Goal: Check status: Check status

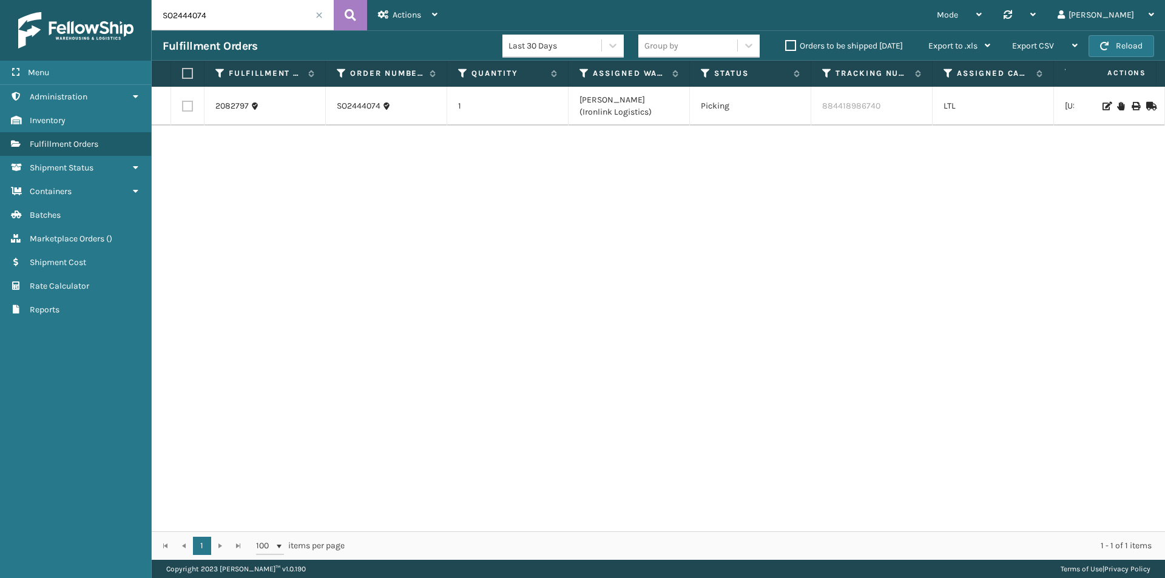
click at [256, 19] on input "SO2444074" at bounding box center [243, 15] width 182 height 30
paste input "3316"
type input "SO2443316"
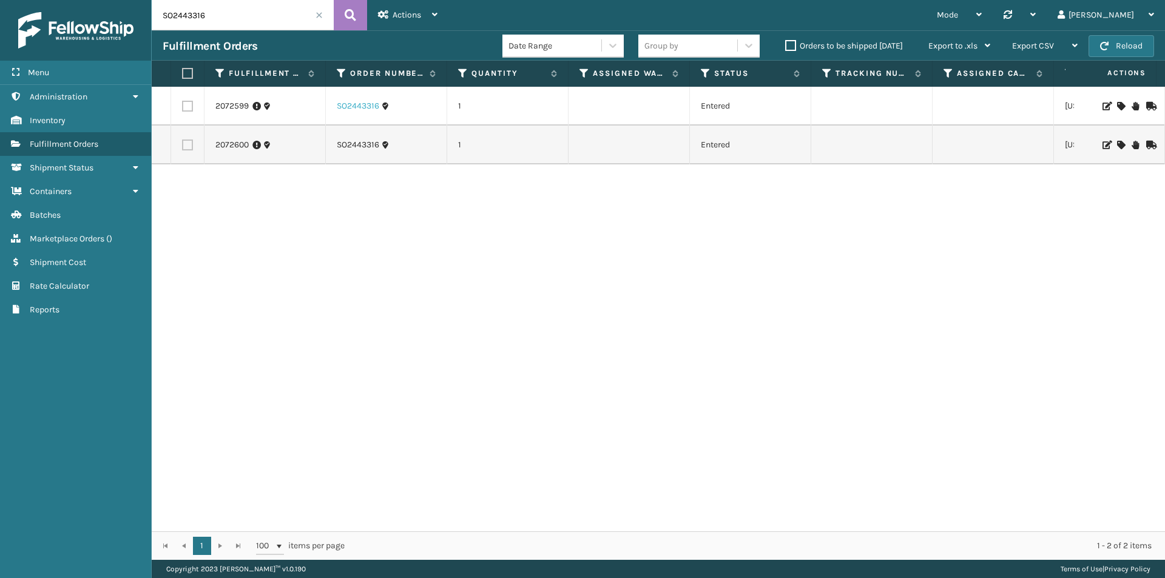
click at [362, 107] on link "SO2443316" at bounding box center [358, 106] width 42 height 12
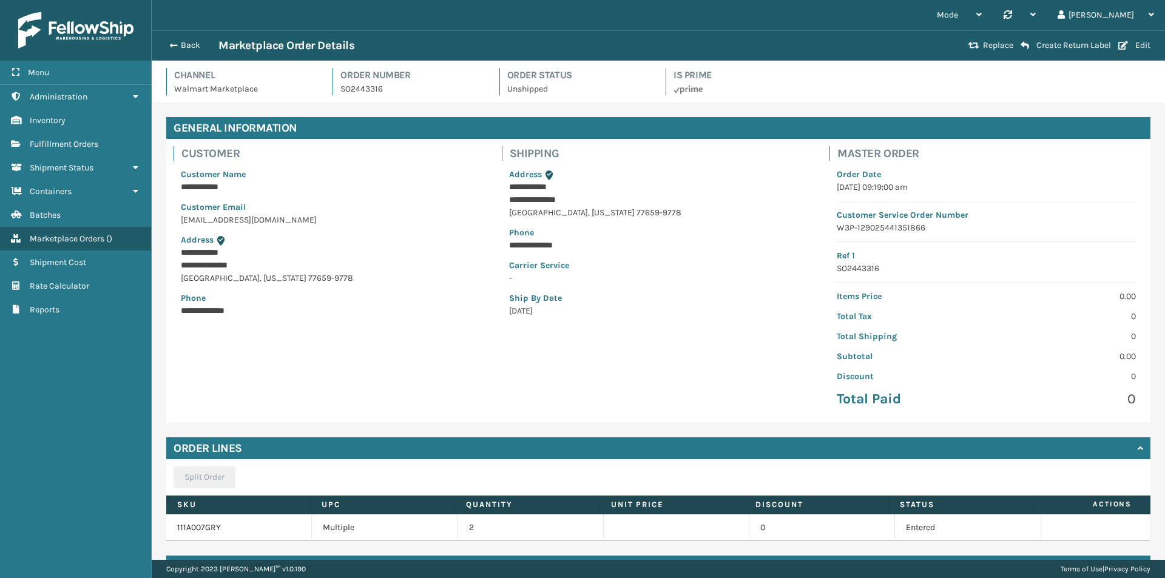
scroll to position [69, 0]
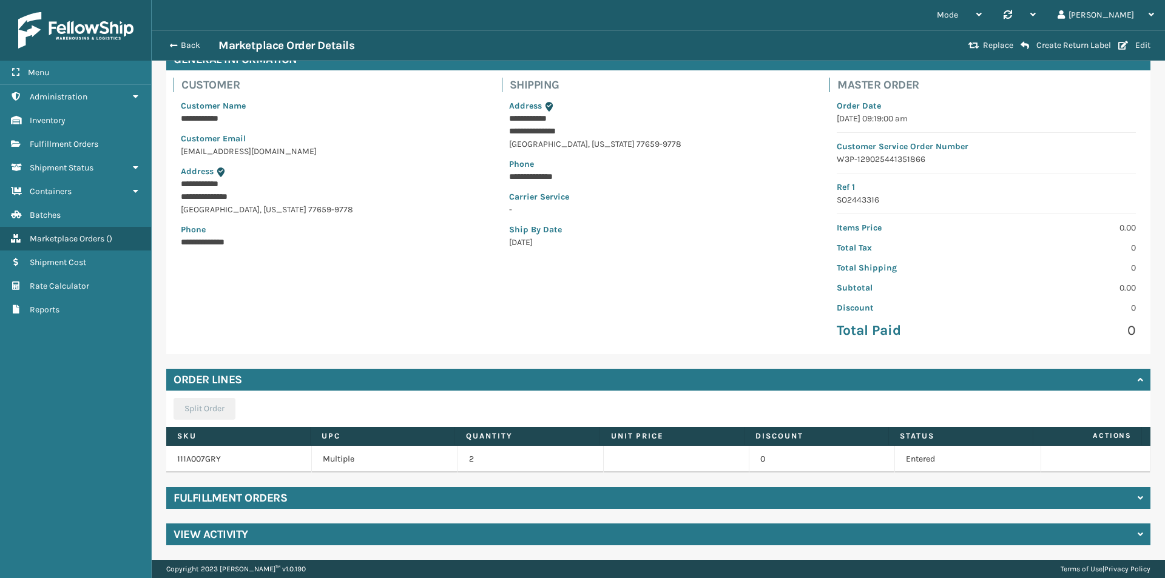
click at [411, 494] on div "Fulfillment Orders" at bounding box center [658, 498] width 984 height 22
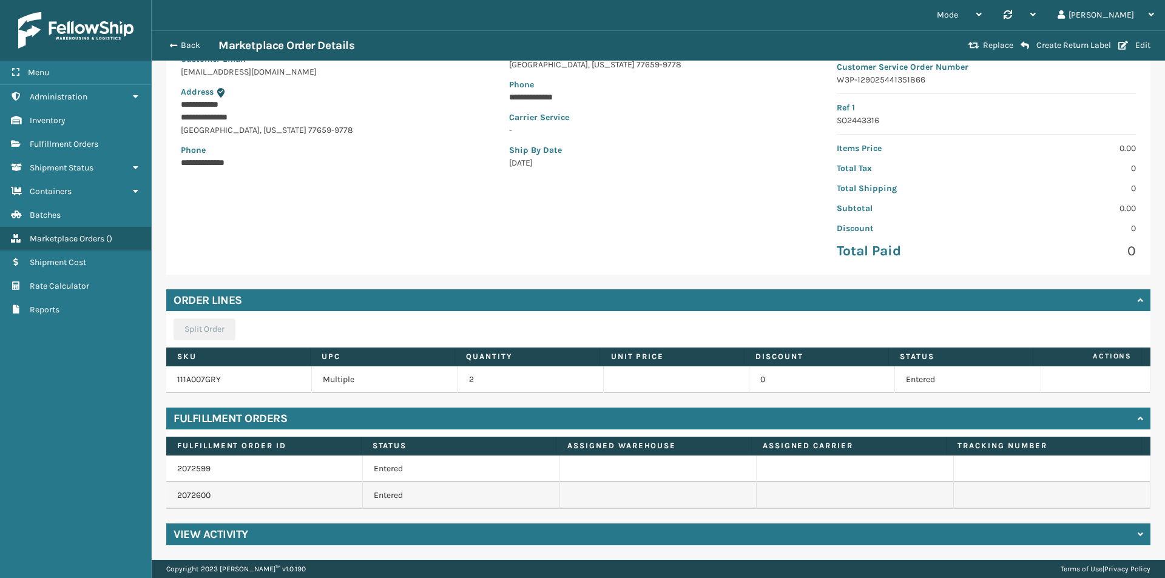
scroll to position [0, 0]
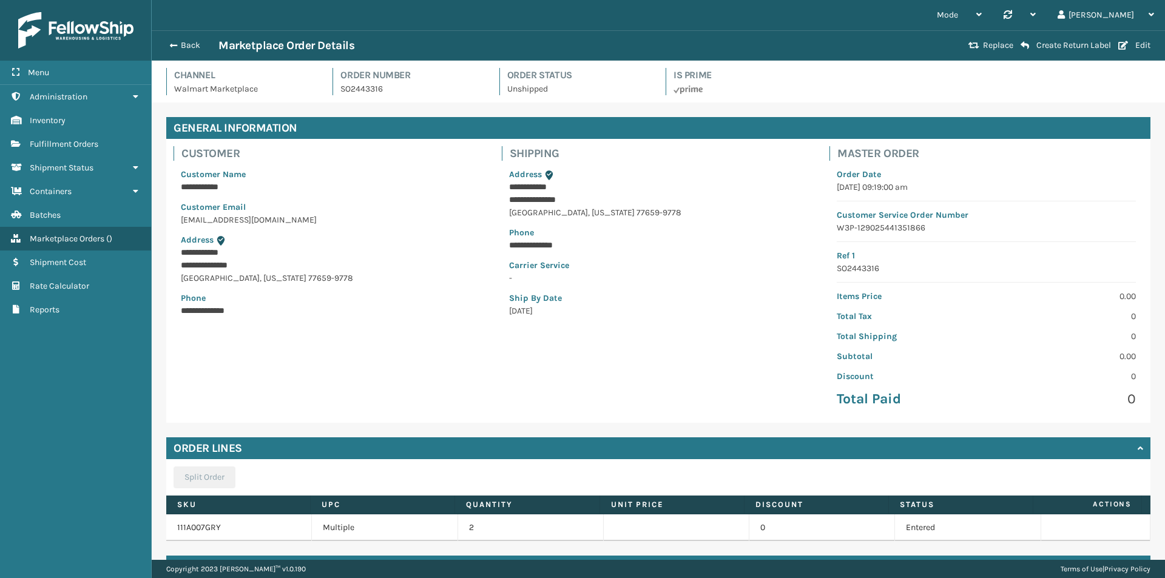
click at [543, 311] on p "[DATE]" at bounding box center [658, 311] width 299 height 13
click at [176, 46] on button "Back" at bounding box center [191, 45] width 56 height 11
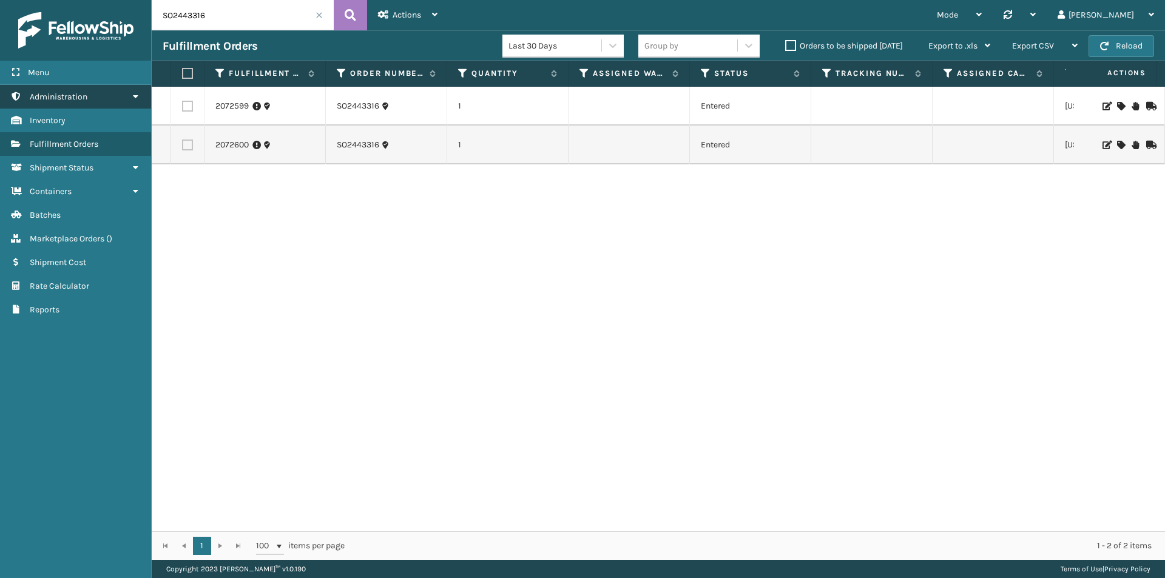
click at [92, 91] on link "Administration" at bounding box center [75, 97] width 151 height 24
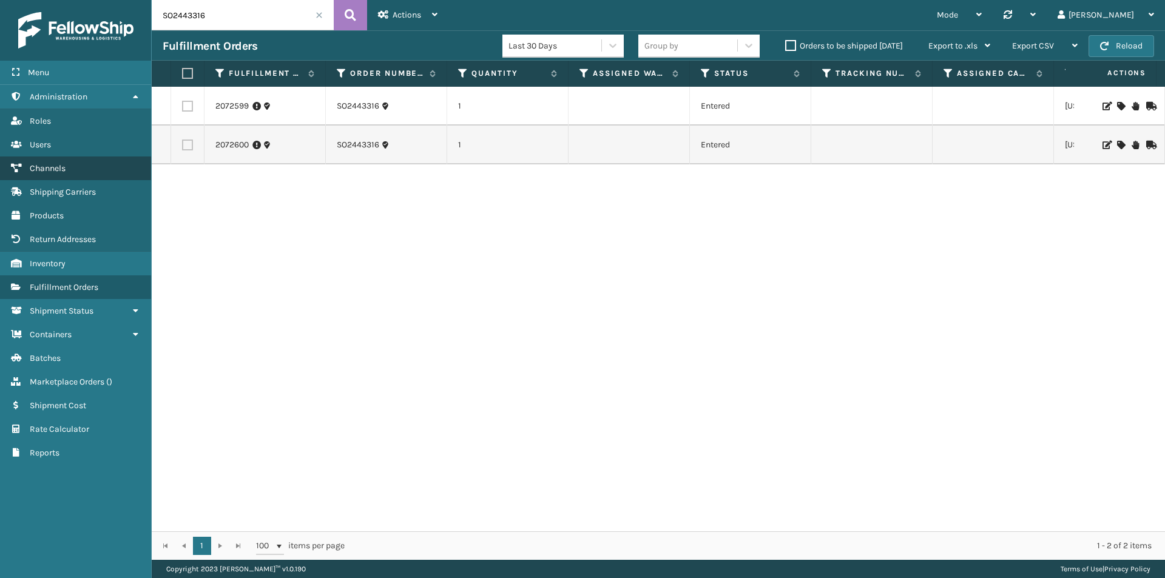
click at [56, 163] on link "Channels" at bounding box center [75, 169] width 151 height 24
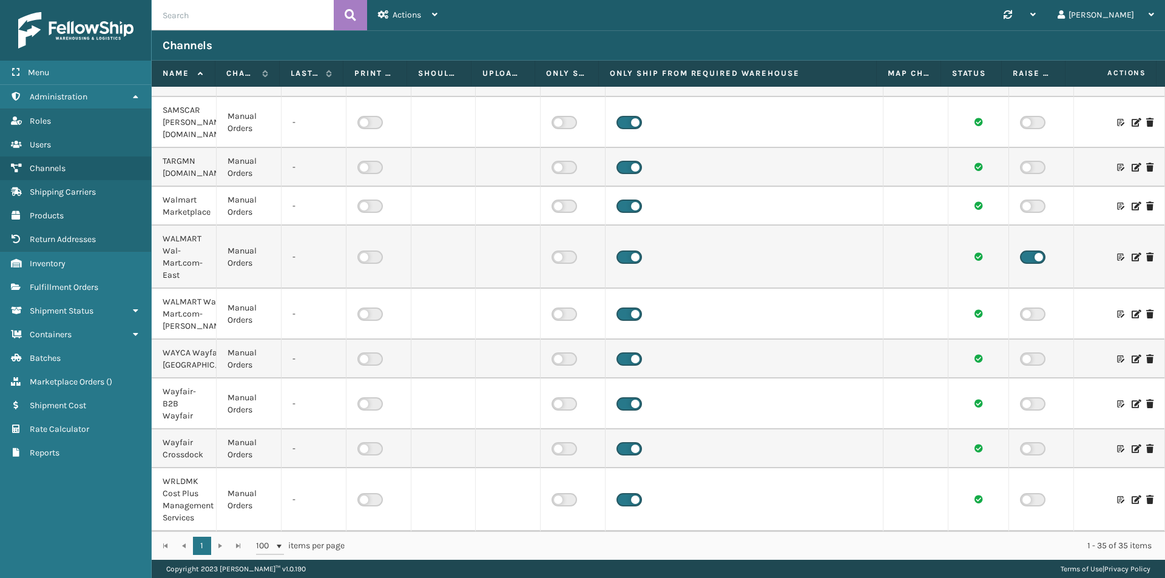
scroll to position [1461, 0]
click at [1132, 202] on icon at bounding box center [1135, 206] width 7 height 8
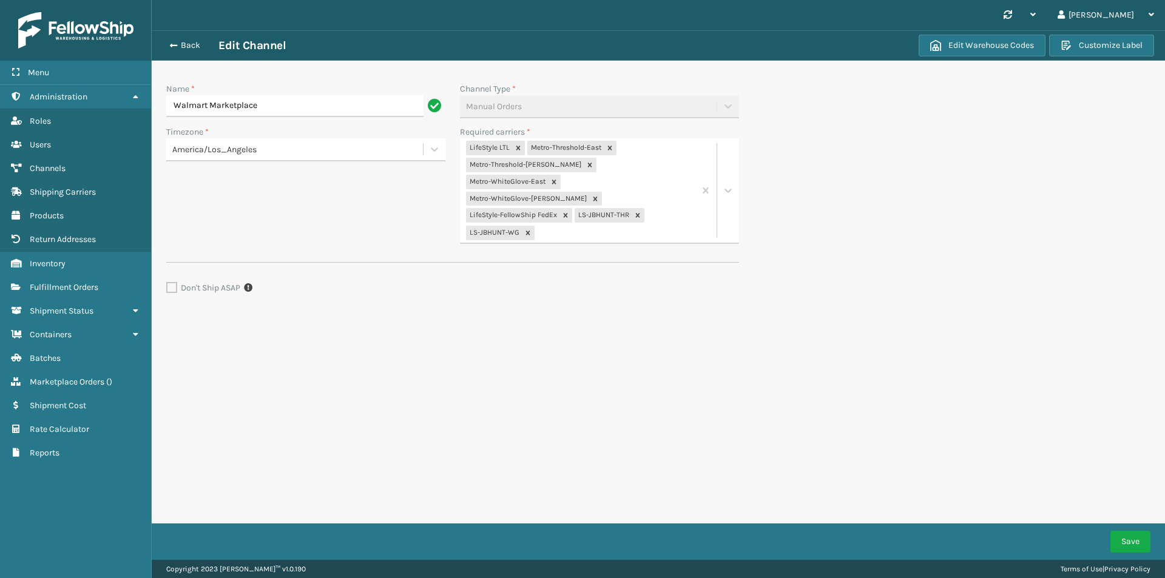
click at [639, 204] on div "LifeStyle LTL Metro-Threshold-East Metro-Threshold-[PERSON_NAME] Metro-WhiteGlo…" at bounding box center [577, 190] width 235 height 104
click at [643, 201] on div "LifeStyle LTL Metro-Threshold-East Metro-Threshold-[PERSON_NAME] Metro-WhiteGlo…" at bounding box center [577, 190] width 235 height 104
click at [923, 330] on section "Back Edit Channel Edit Warehouse Codes Customize Label Name * Walmart Marketpla…" at bounding box center [659, 197] width 1014 height 334
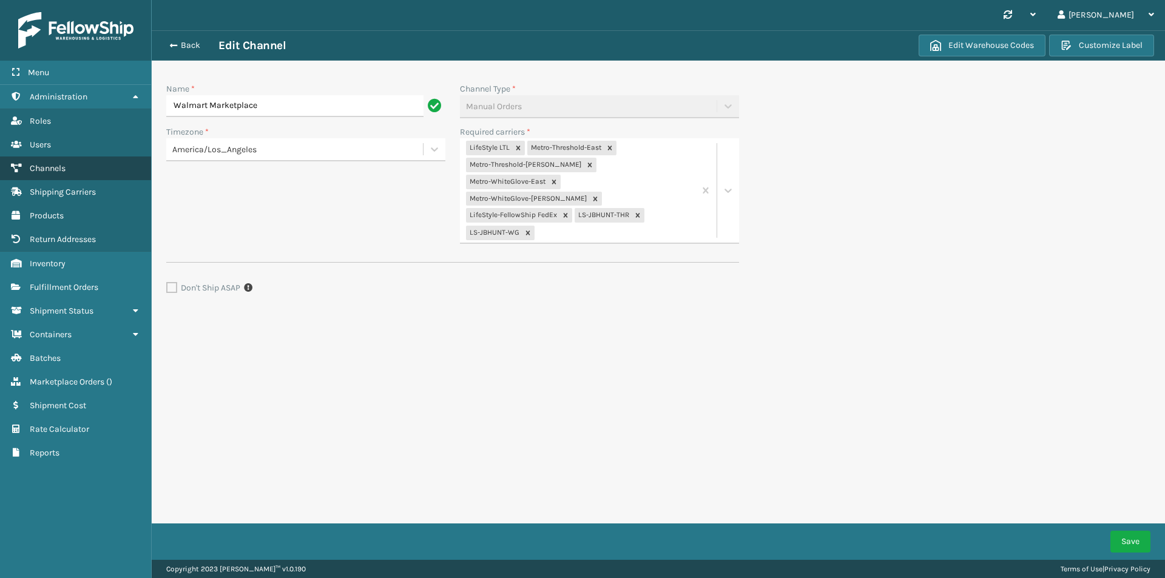
click at [73, 171] on link "Channels" at bounding box center [75, 169] width 151 height 24
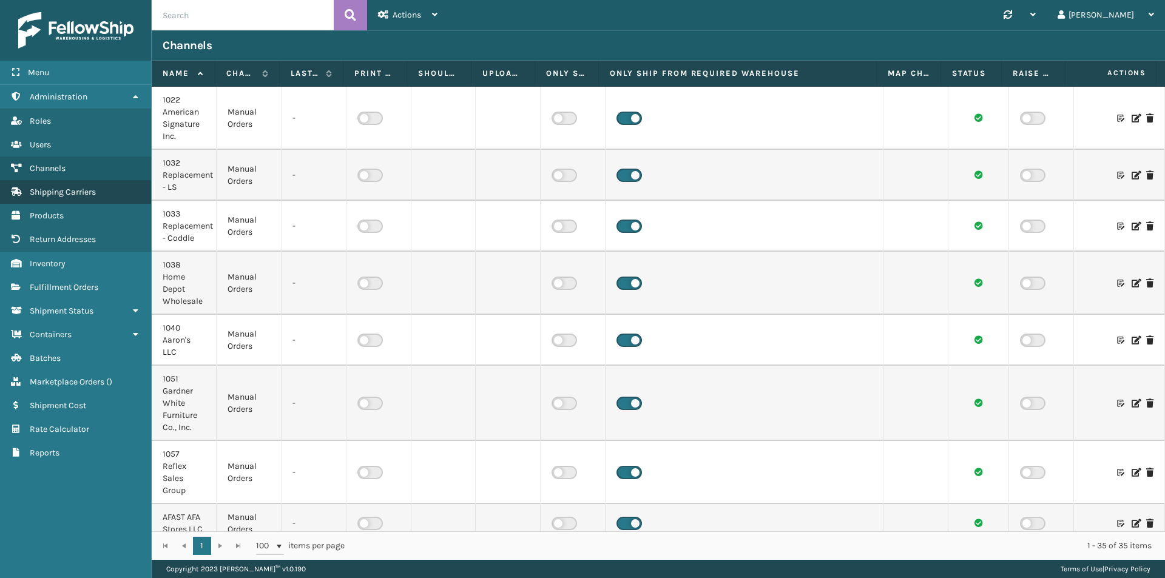
click at [64, 185] on link "Shipping Carriers" at bounding box center [75, 192] width 151 height 24
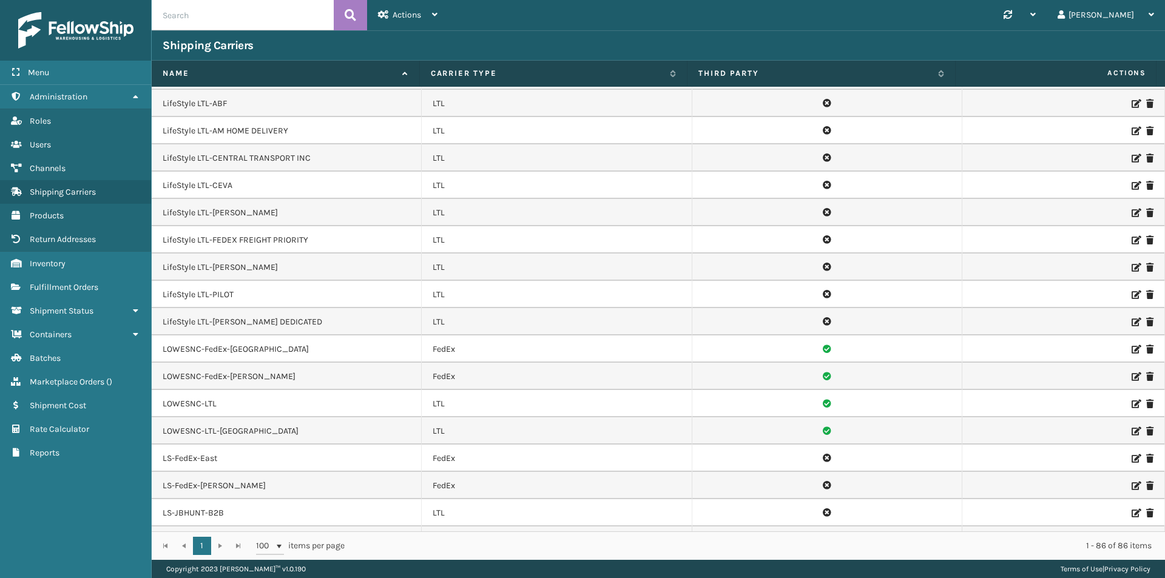
scroll to position [546, 0]
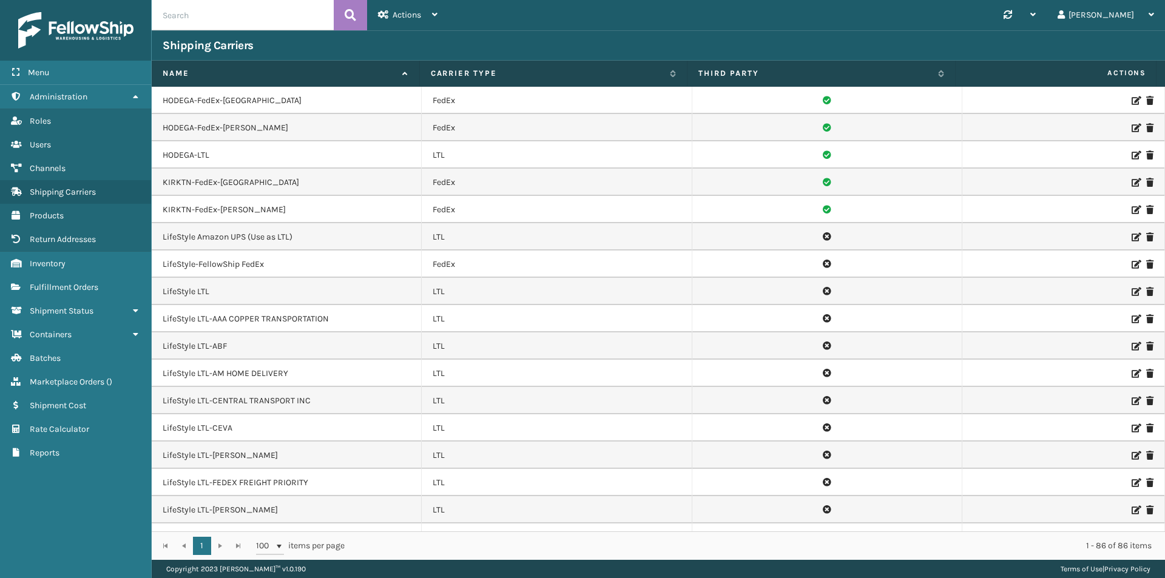
click at [1132, 262] on icon at bounding box center [1135, 264] width 7 height 8
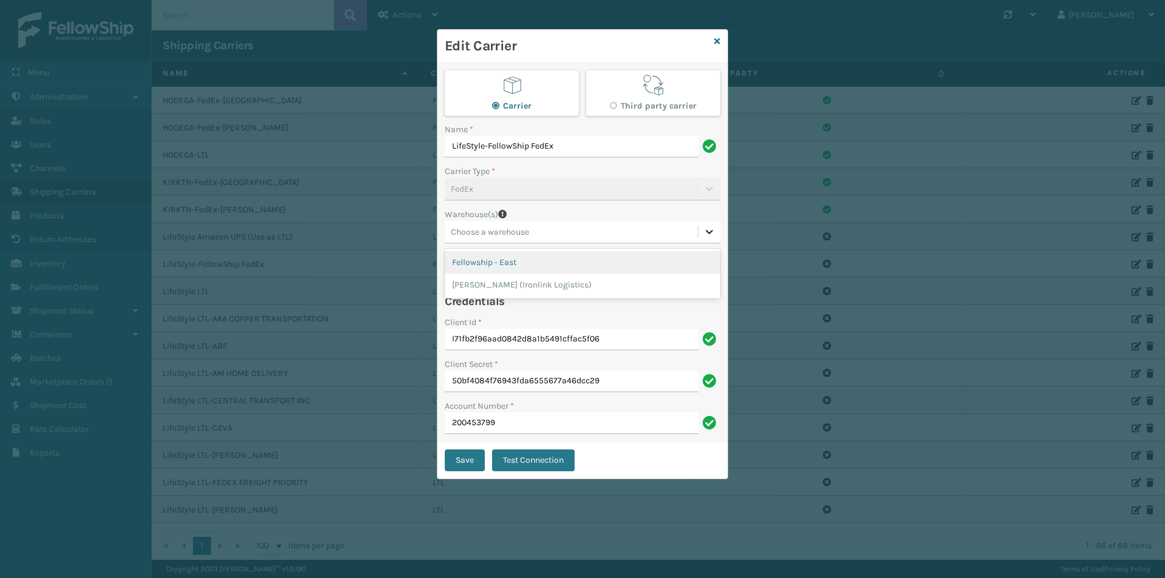
click at [706, 228] on icon at bounding box center [709, 232] width 12 height 12
click at [719, 40] on icon at bounding box center [717, 41] width 6 height 8
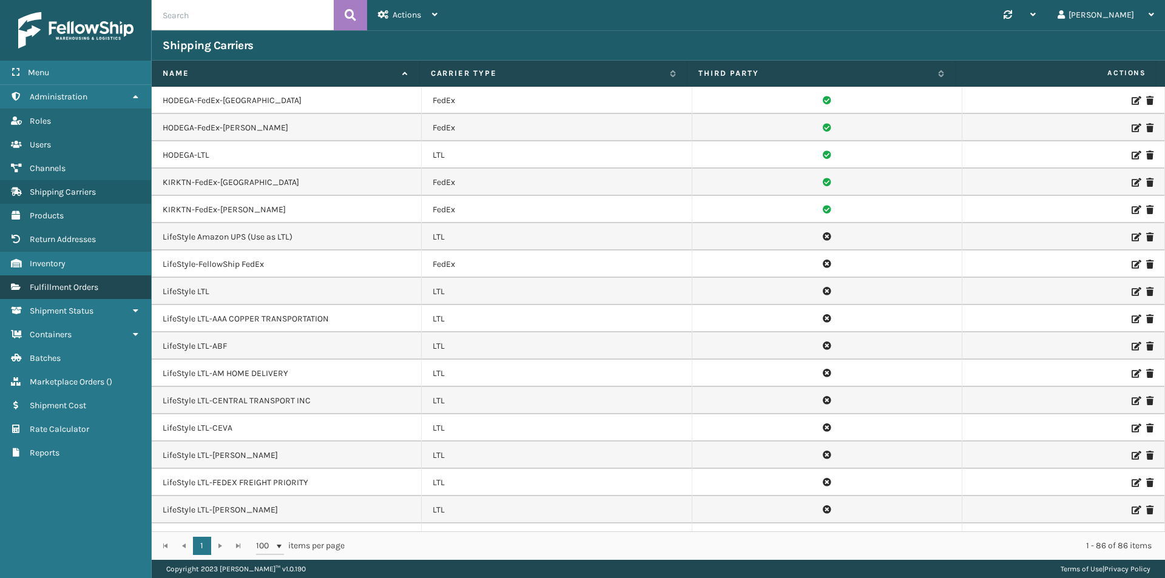
click at [56, 285] on span "Fulfillment Orders" at bounding box center [64, 287] width 69 height 10
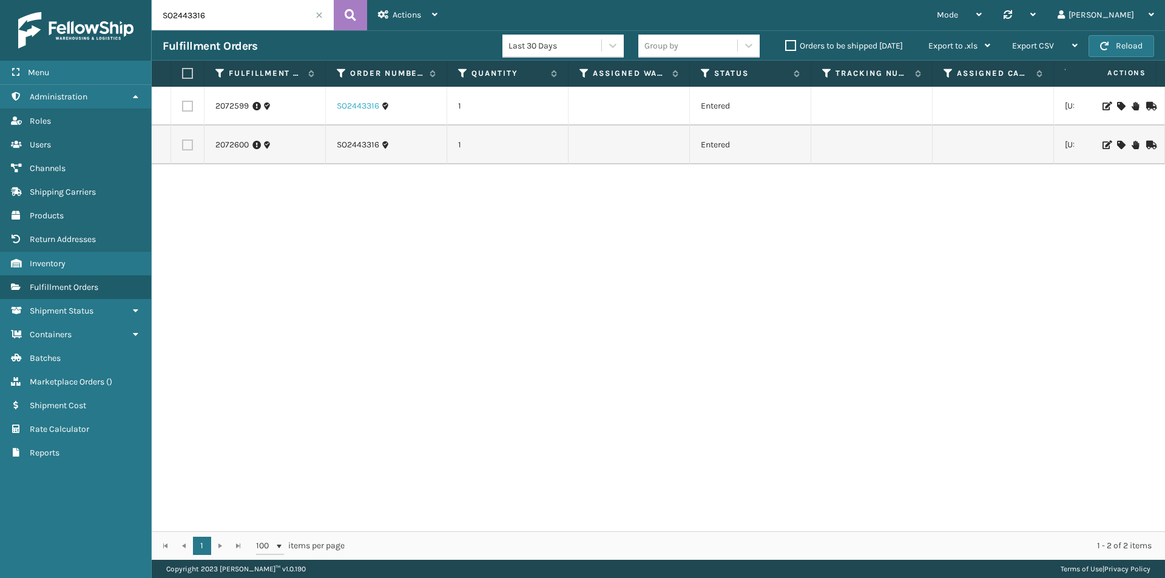
click at [368, 103] on link "SO2443316" at bounding box center [358, 106] width 42 height 12
